Goal: Check status: Check status

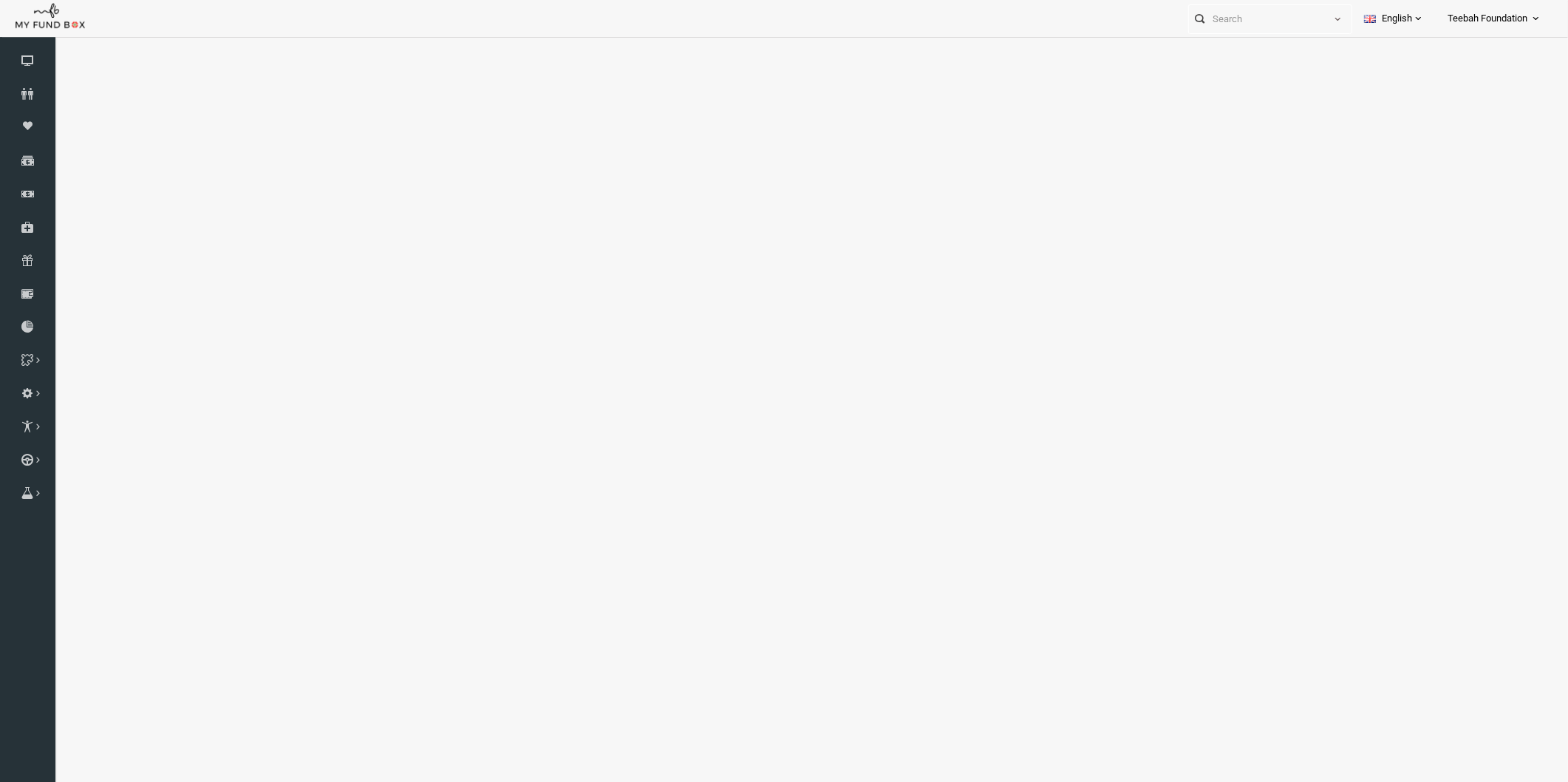
select select "100"
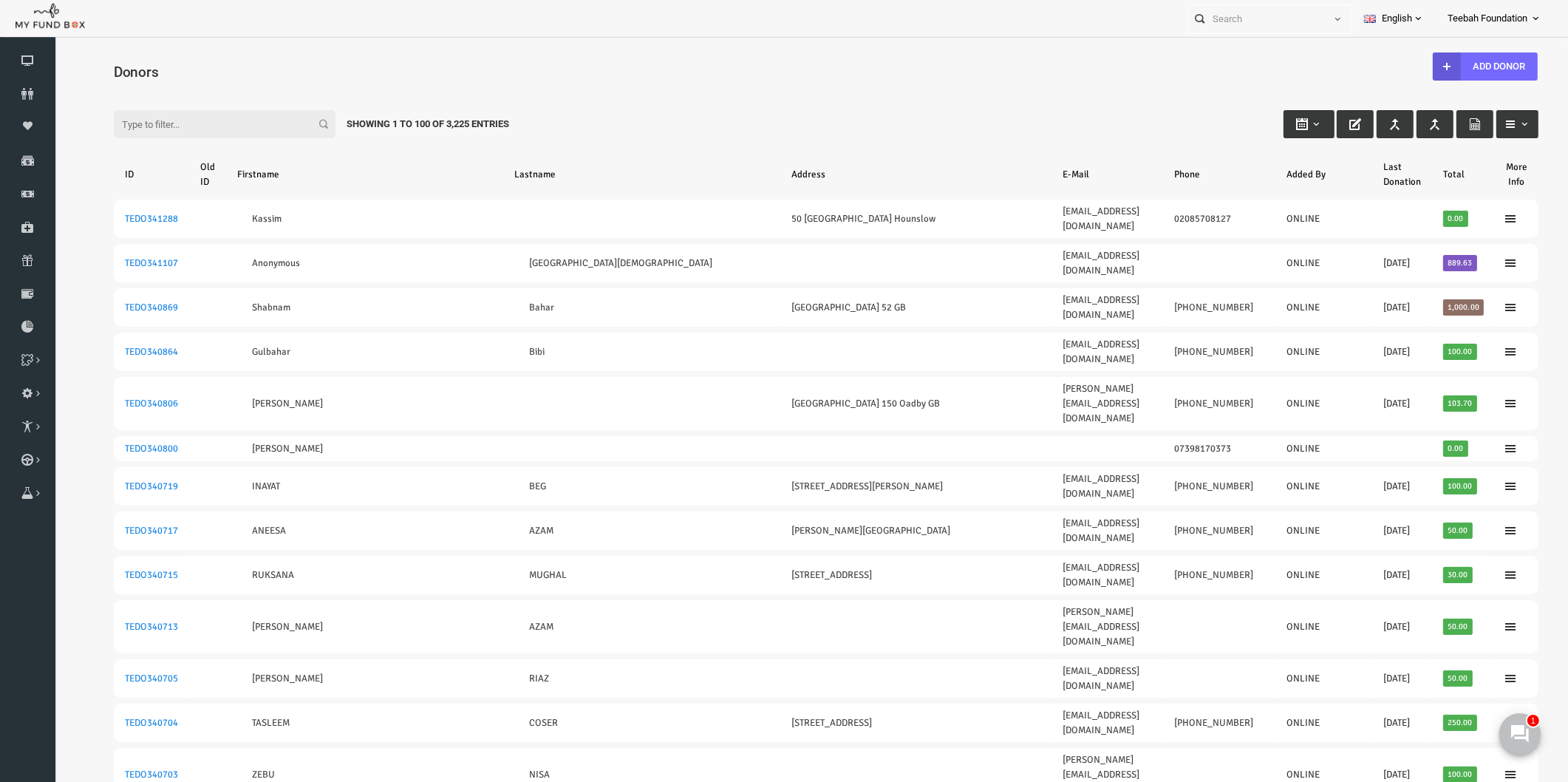
click at [121, 123] on input "Filter:" at bounding box center [194, 124] width 222 height 28
paste input "TEDO291956"
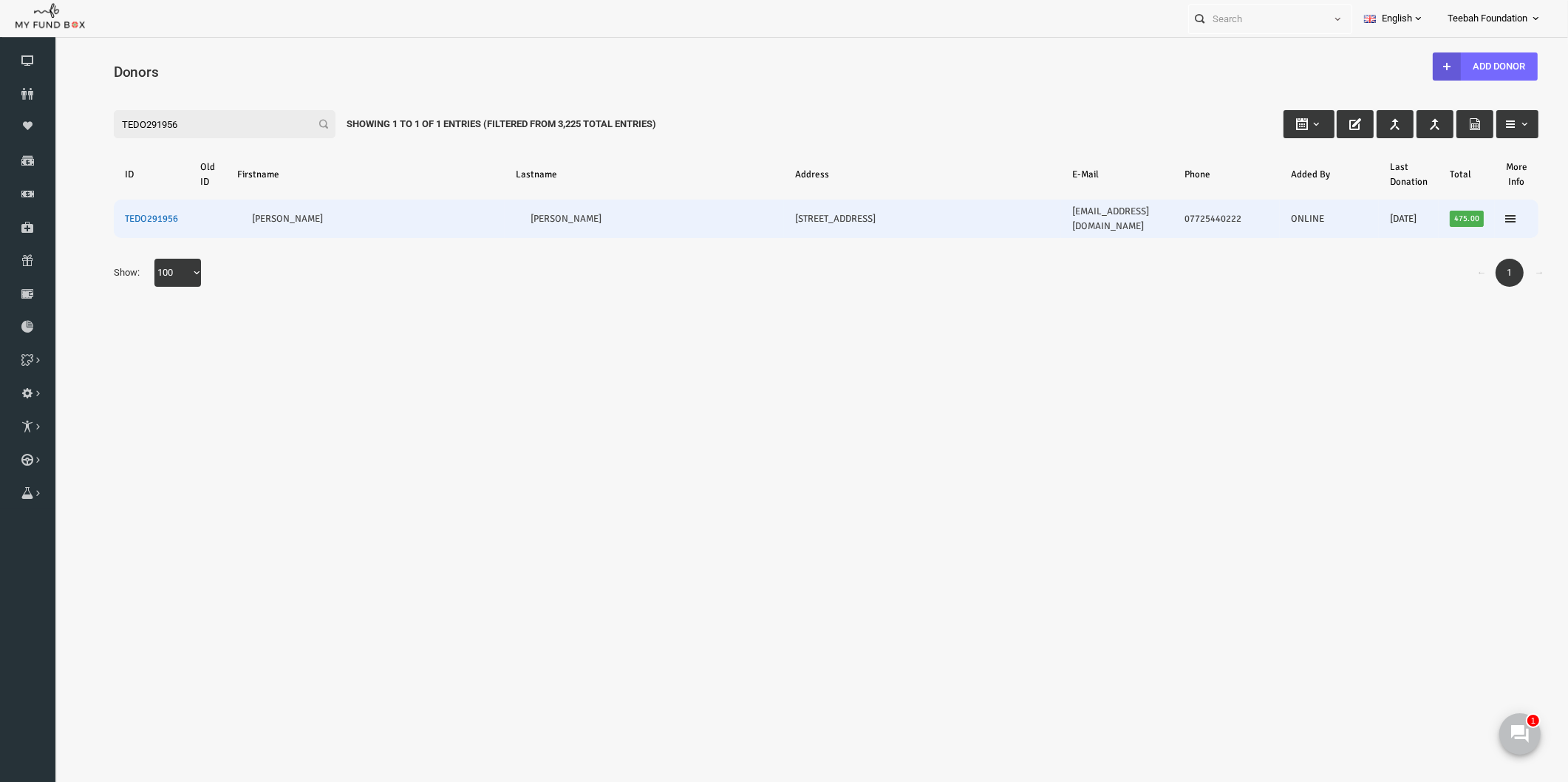
type input "TEDO291956"
click at [133, 213] on link "TEDO291956" at bounding box center [121, 219] width 53 height 12
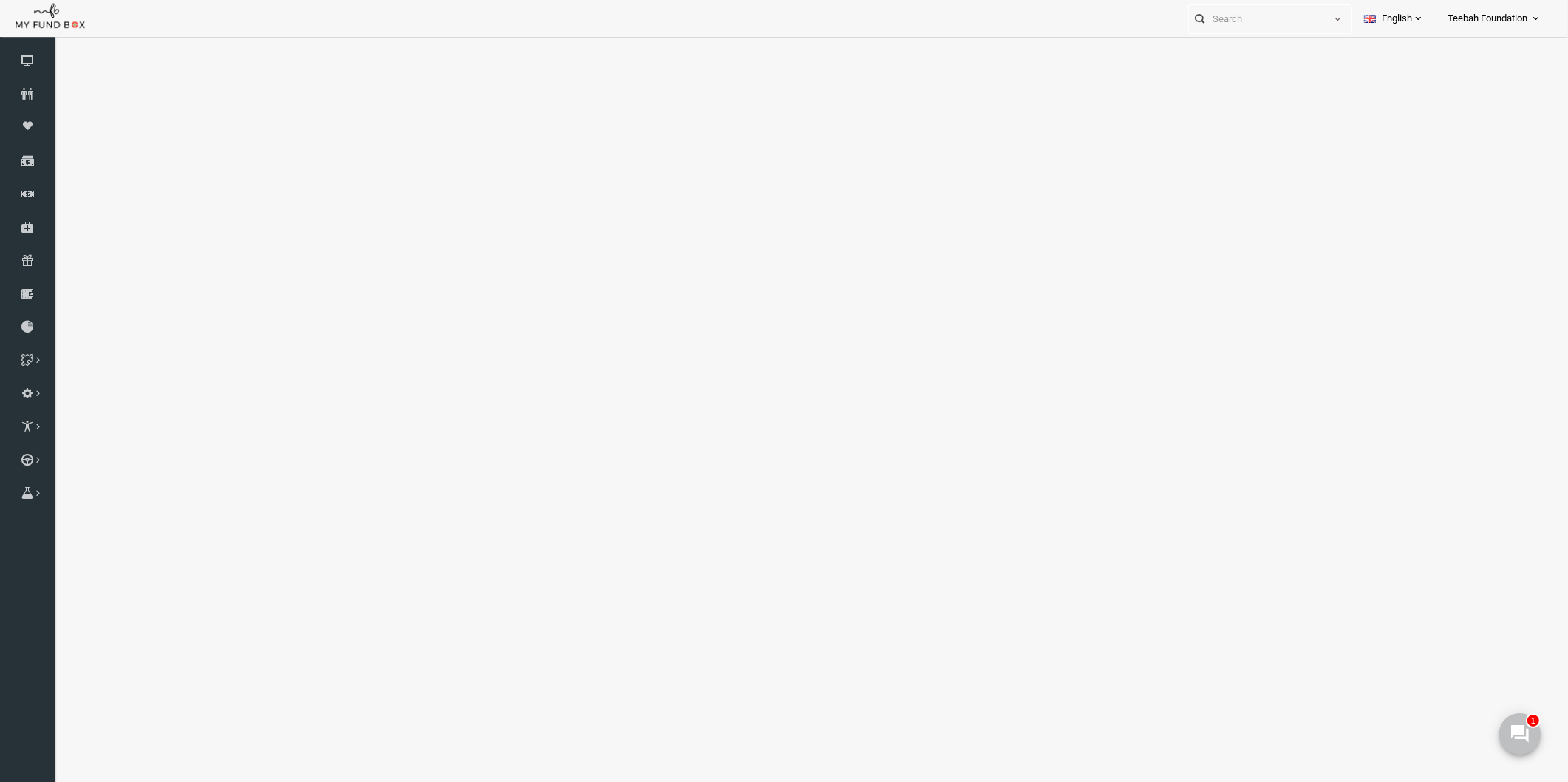
select select "100"
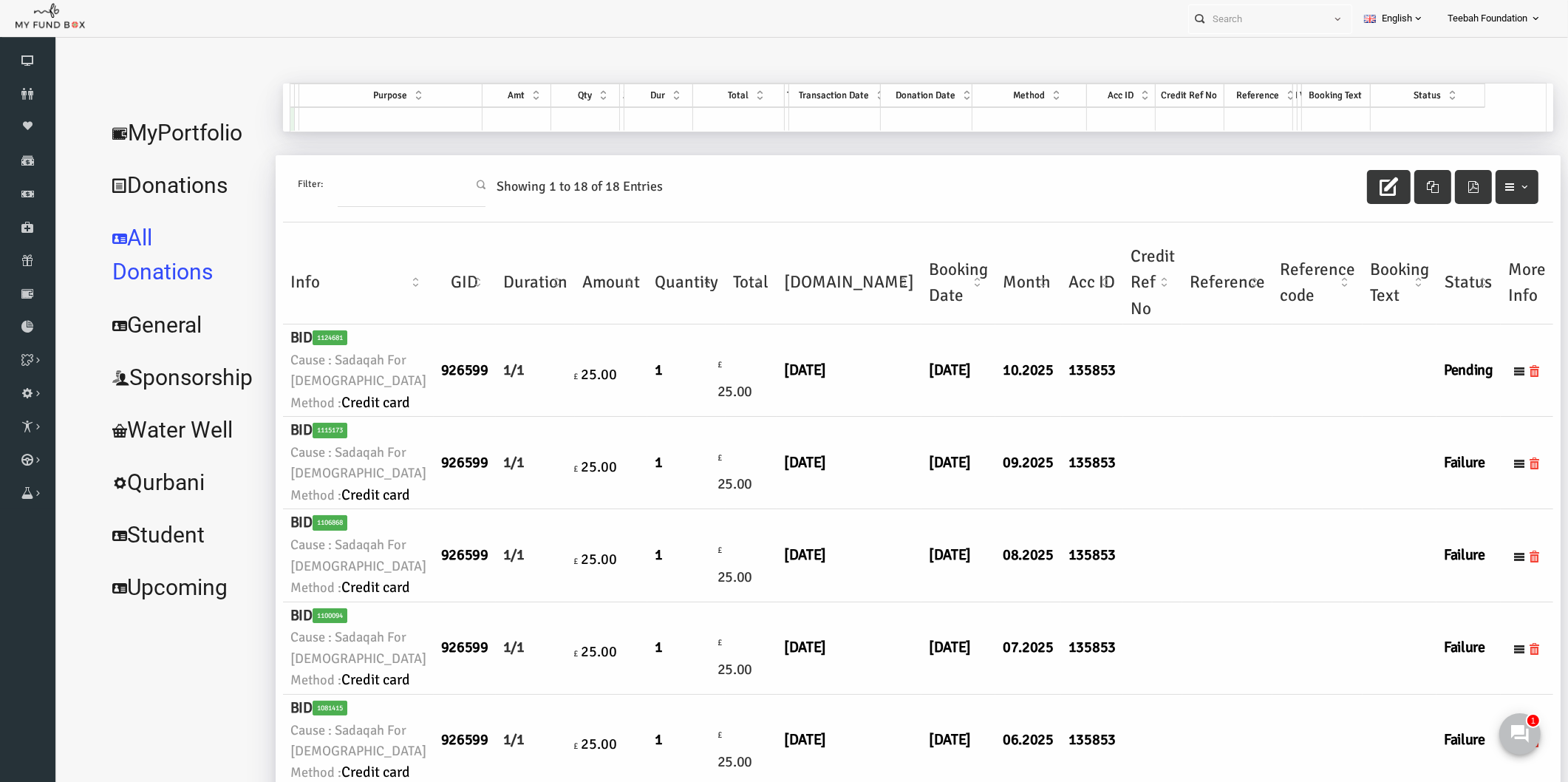
click at [162, 130] on link "MyPortfolio" at bounding box center [153, 133] width 169 height 53
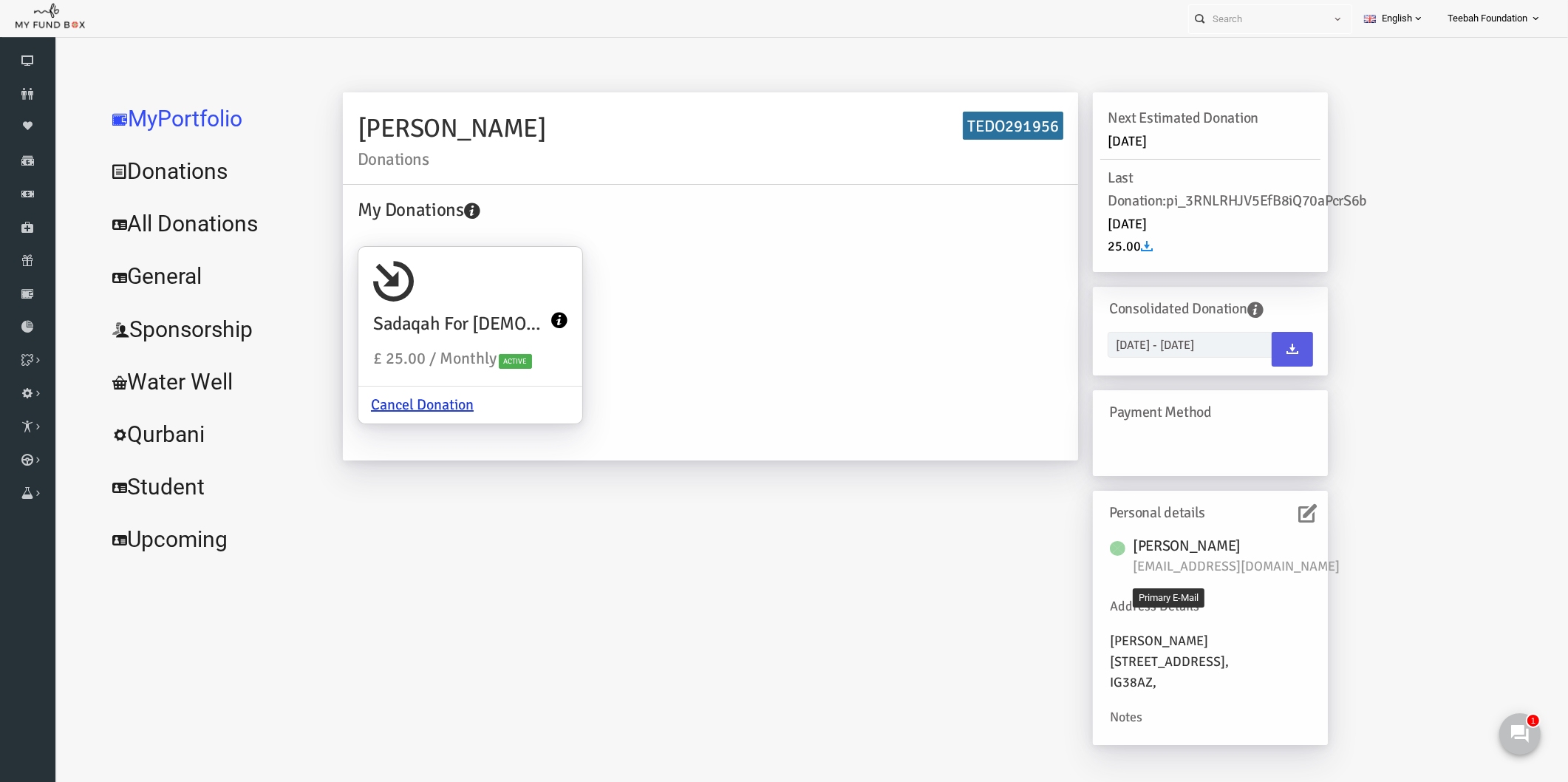
click at [1236, 566] on span "[EMAIL_ADDRESS][DOMAIN_NAME]" at bounding box center [1213, 567] width 222 height 21
copy div "[EMAIL_ADDRESS][DOMAIN_NAME]"
click at [197, 233] on link "All Donations" at bounding box center [180, 224] width 222 height 53
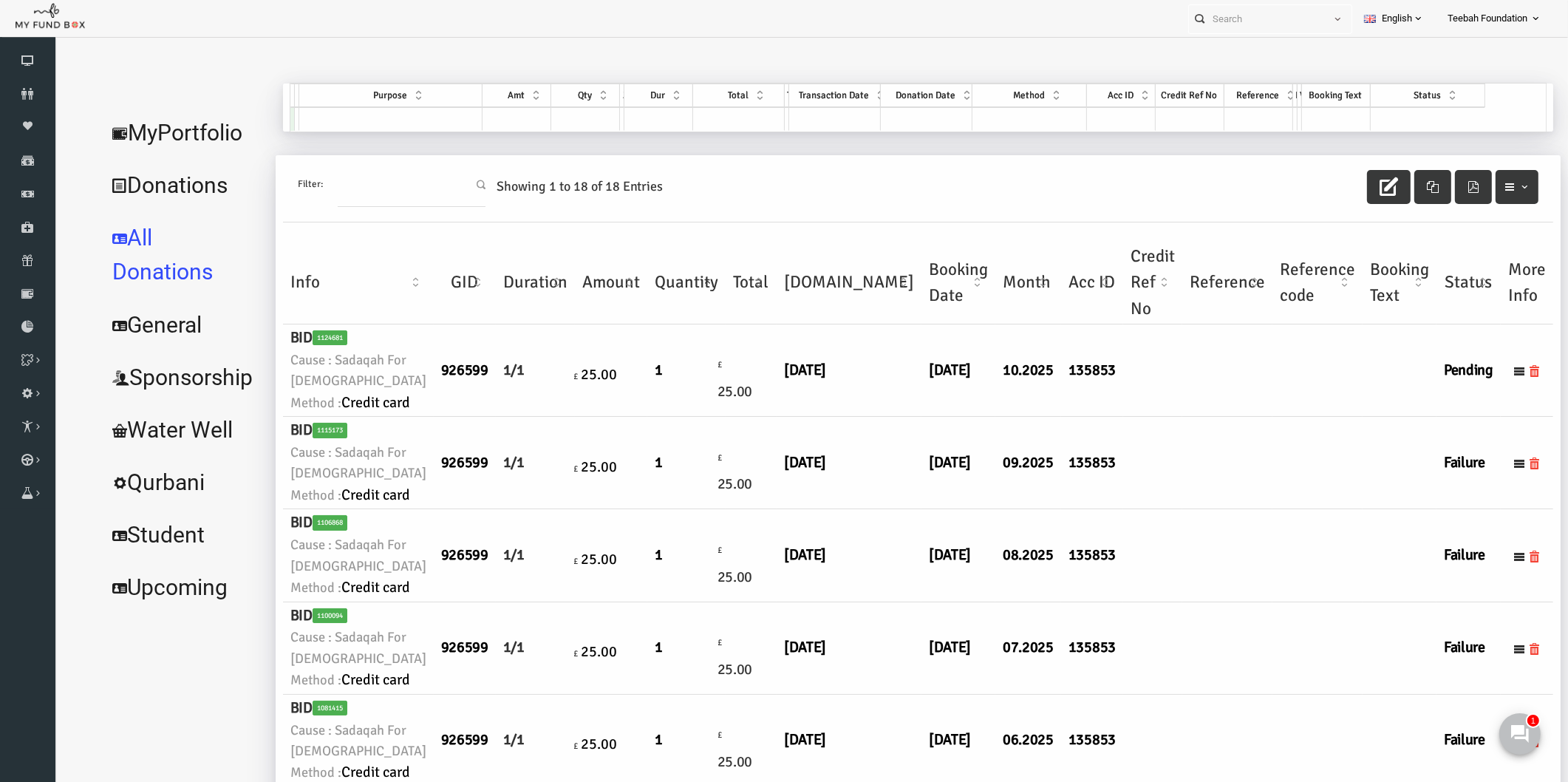
click at [466, 417] on td "1/1" at bounding box center [505, 370] width 79 height 92
click at [190, 129] on link "MyPortfolio" at bounding box center [153, 133] width 169 height 53
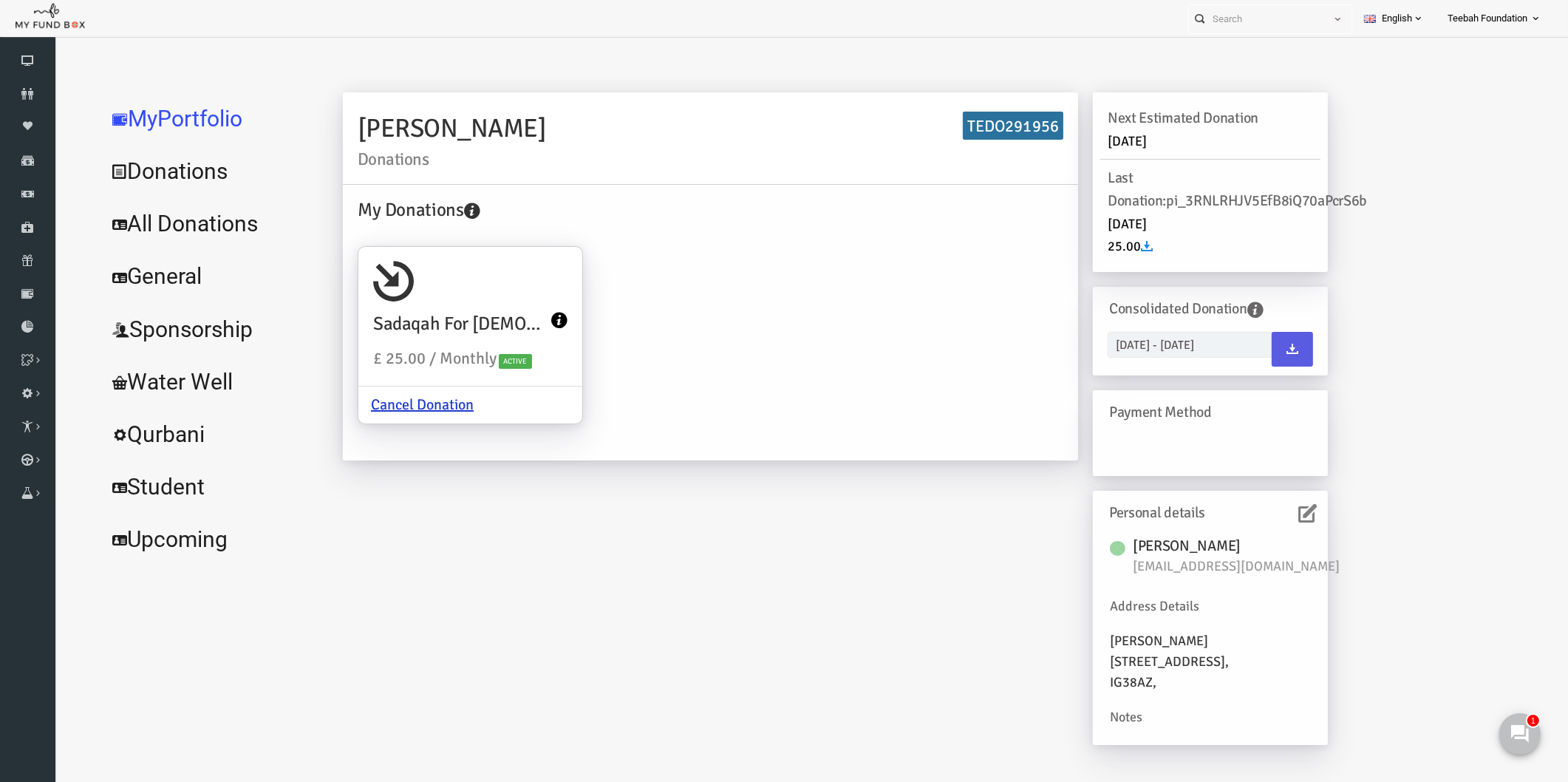
click at [1419, 577] on div "[PERSON_NAME] Donations TEDO291956 My Donations [DEMOGRAPHIC_DATA] £ 25.00 / Mo…" at bounding box center [914, 421] width 1217 height 677
click at [16, 97] on icon at bounding box center [28, 94] width 55 height 12
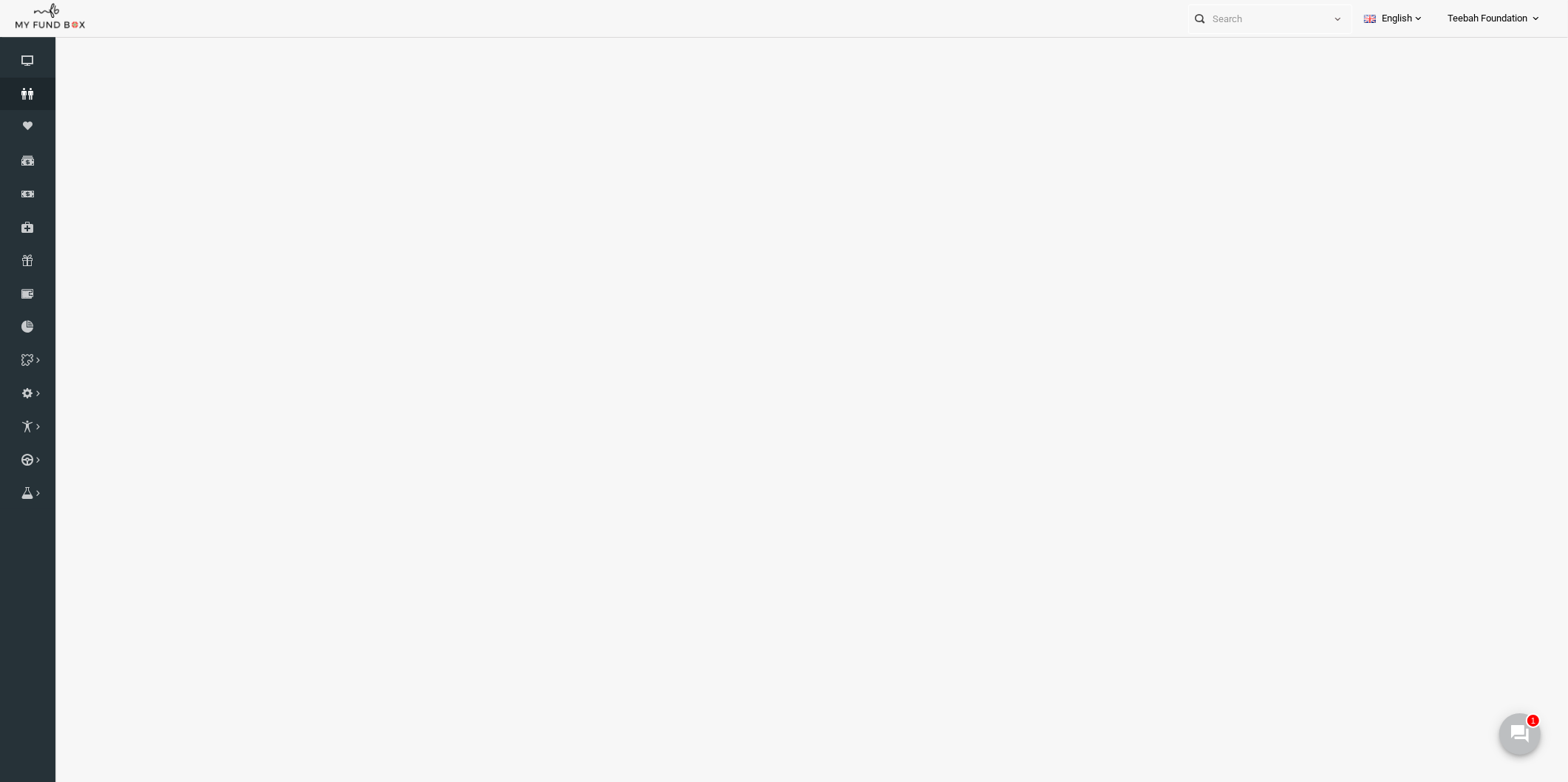
select select "100"
